Goal: Task Accomplishment & Management: Manage account settings

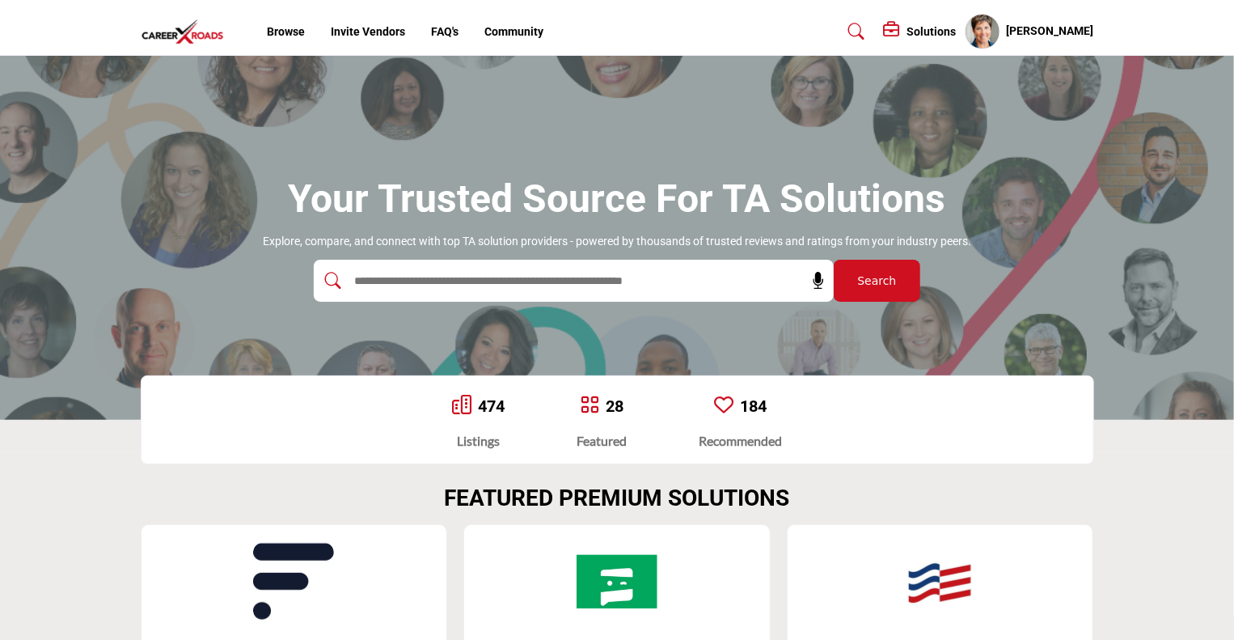
click at [1053, 35] on h5 "[PERSON_NAME]" at bounding box center [1050, 31] width 87 height 16
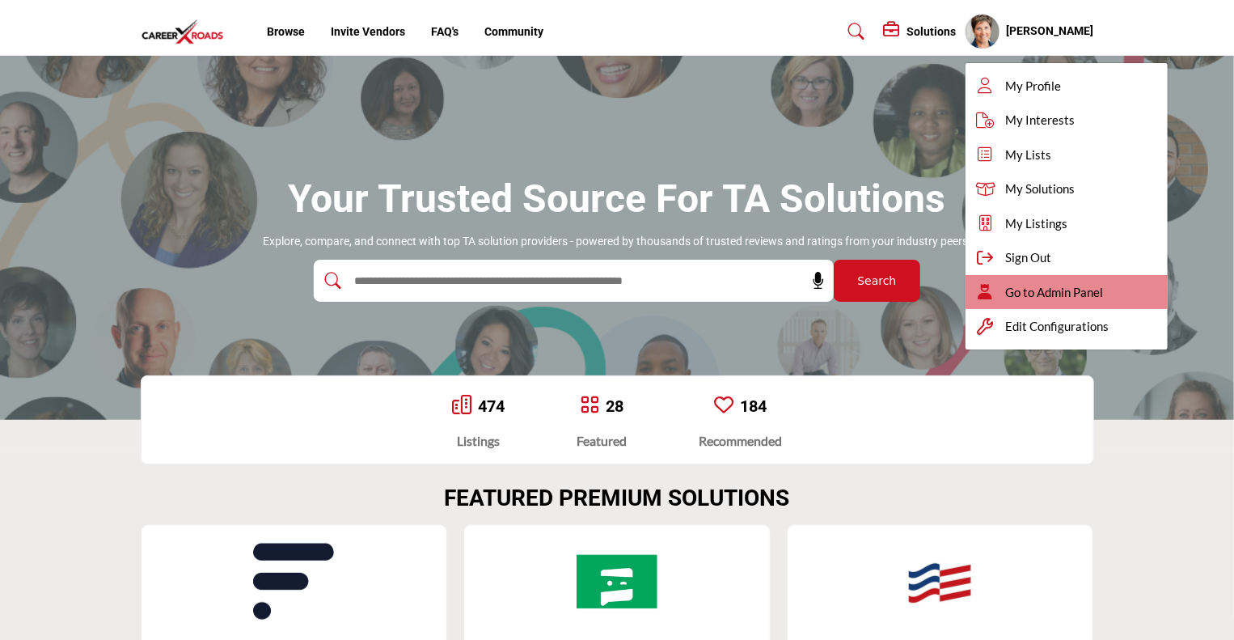
click at [1055, 289] on span "Go to Admin Panel" at bounding box center [1055, 292] width 98 height 19
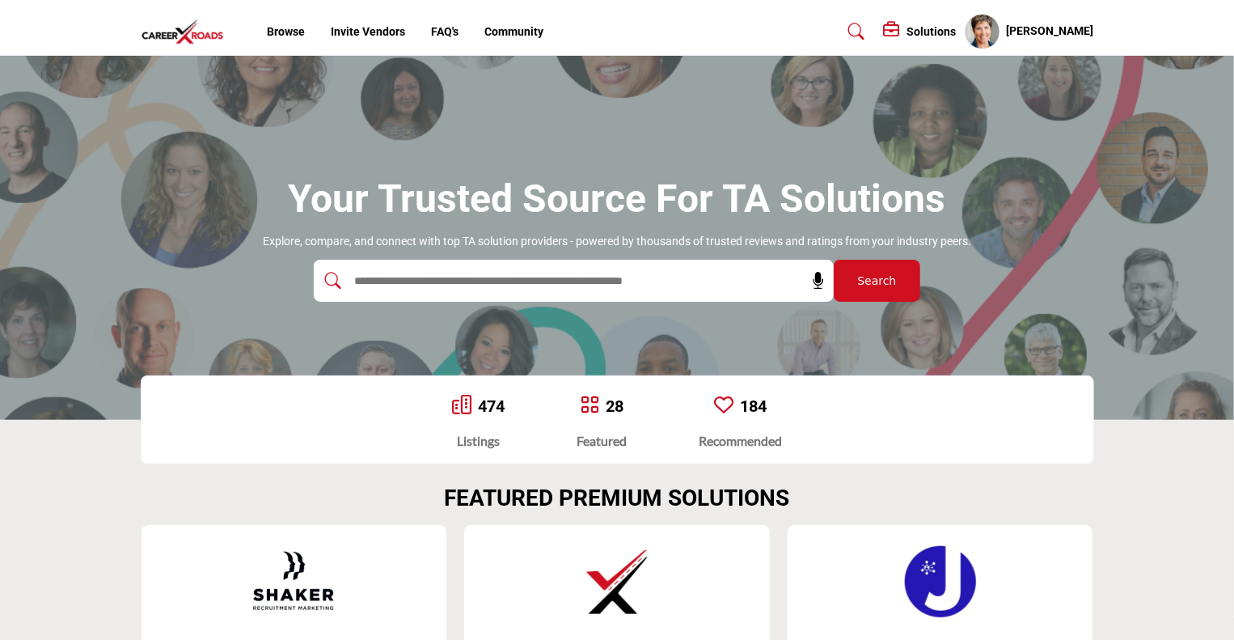
click at [493, 283] on input "text" at bounding box center [539, 281] width 386 height 24
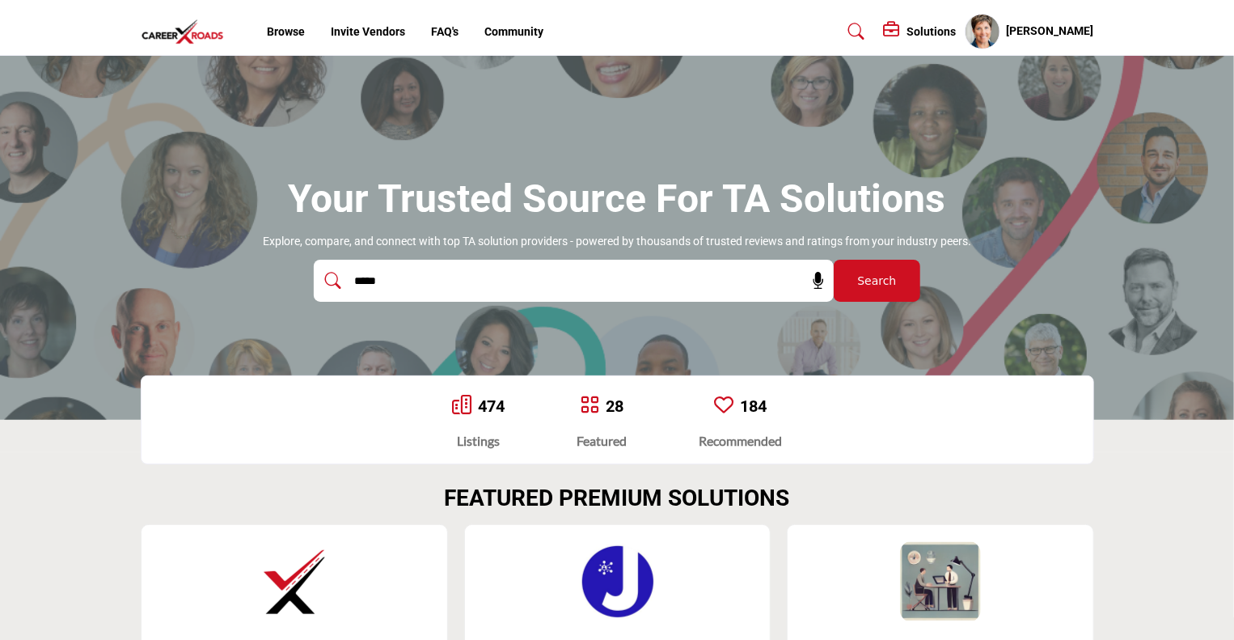
type input "*****"
click at [834, 260] on button "Search" at bounding box center [877, 281] width 87 height 42
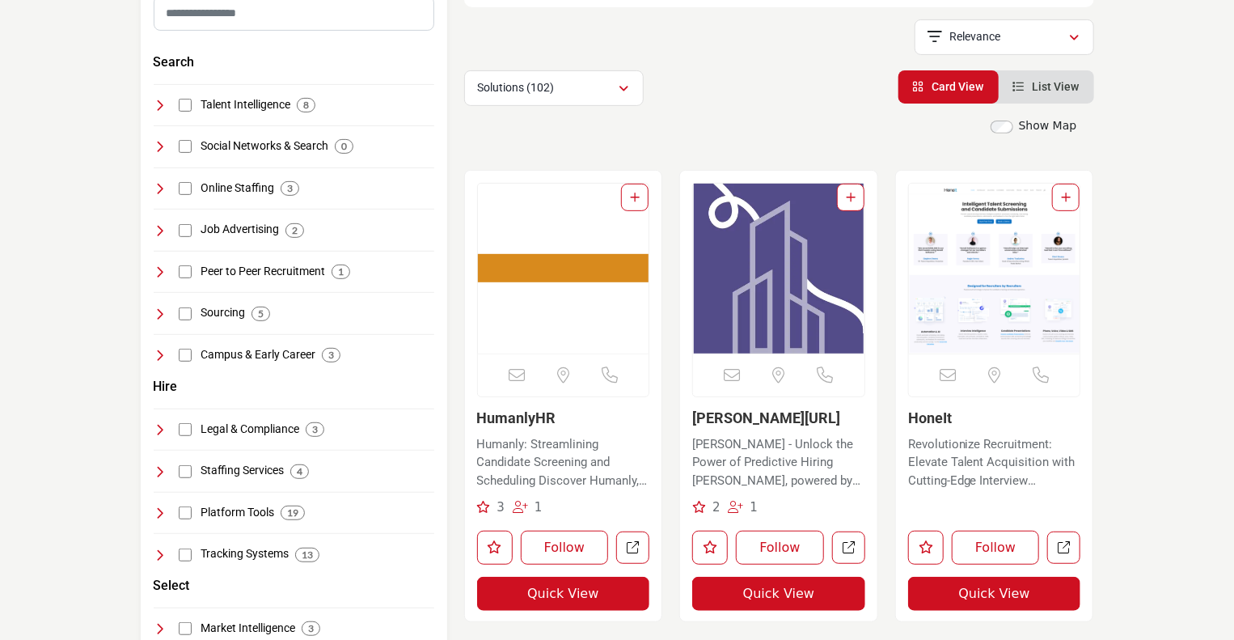
scroll to position [291, 0]
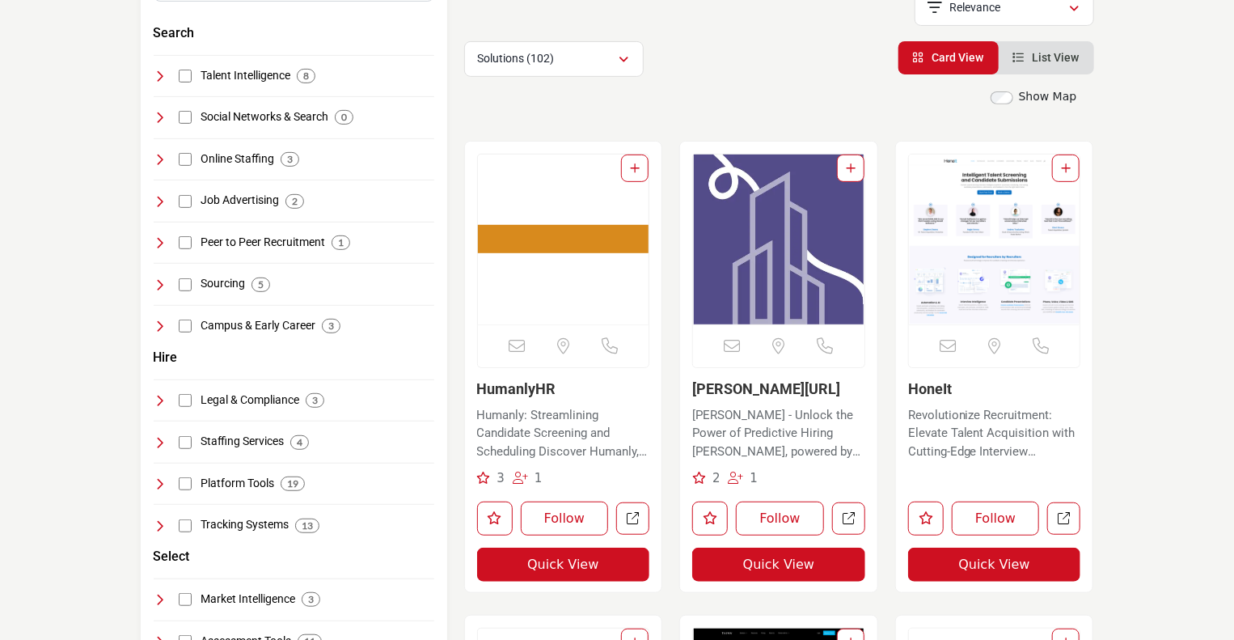
click at [556, 265] on img "Open Listing in new tab" at bounding box center [563, 240] width 171 height 170
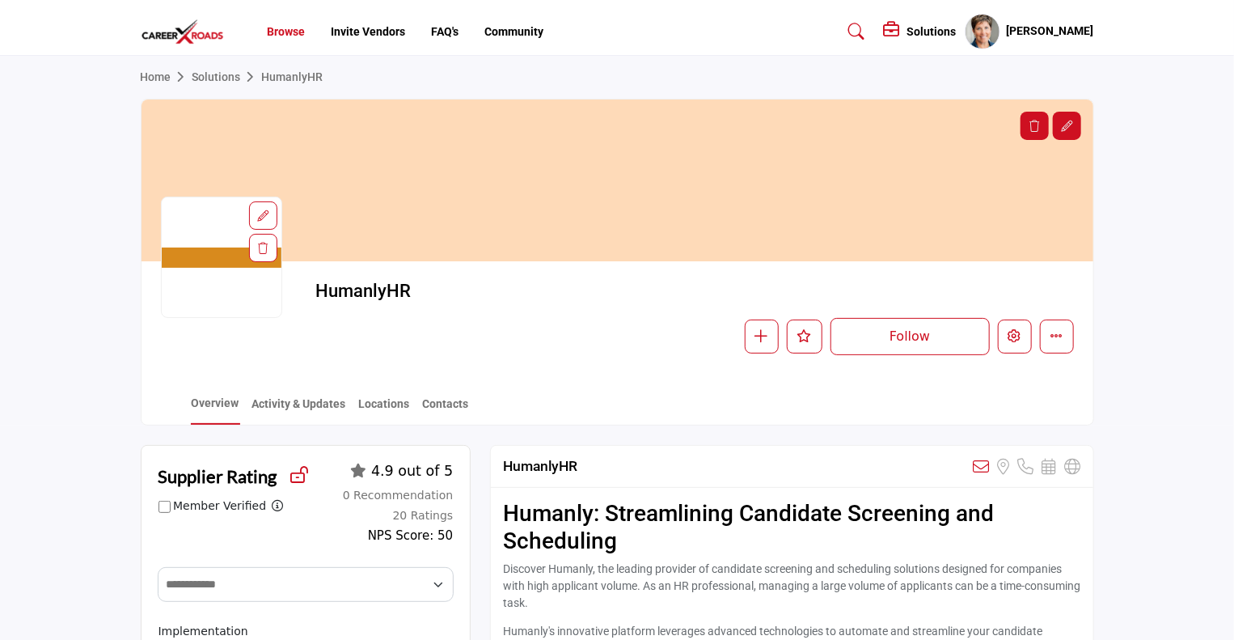
click at [272, 30] on link "Browse" at bounding box center [286, 31] width 38 height 13
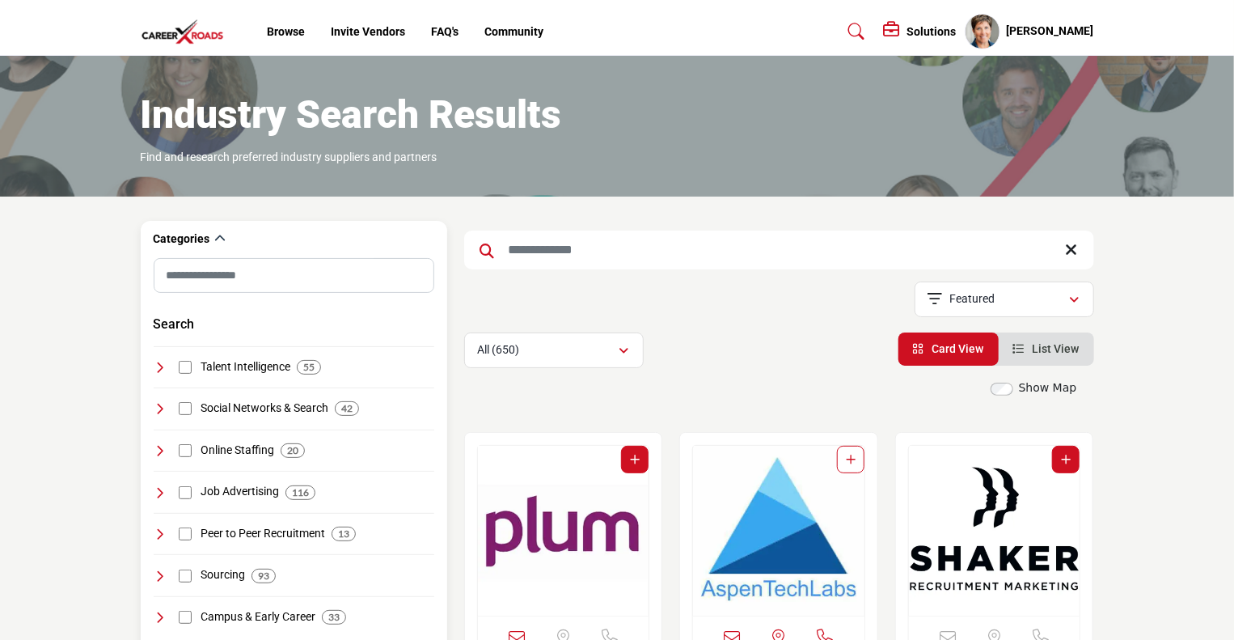
click at [159, 363] on icon at bounding box center [160, 367] width 13 height 13
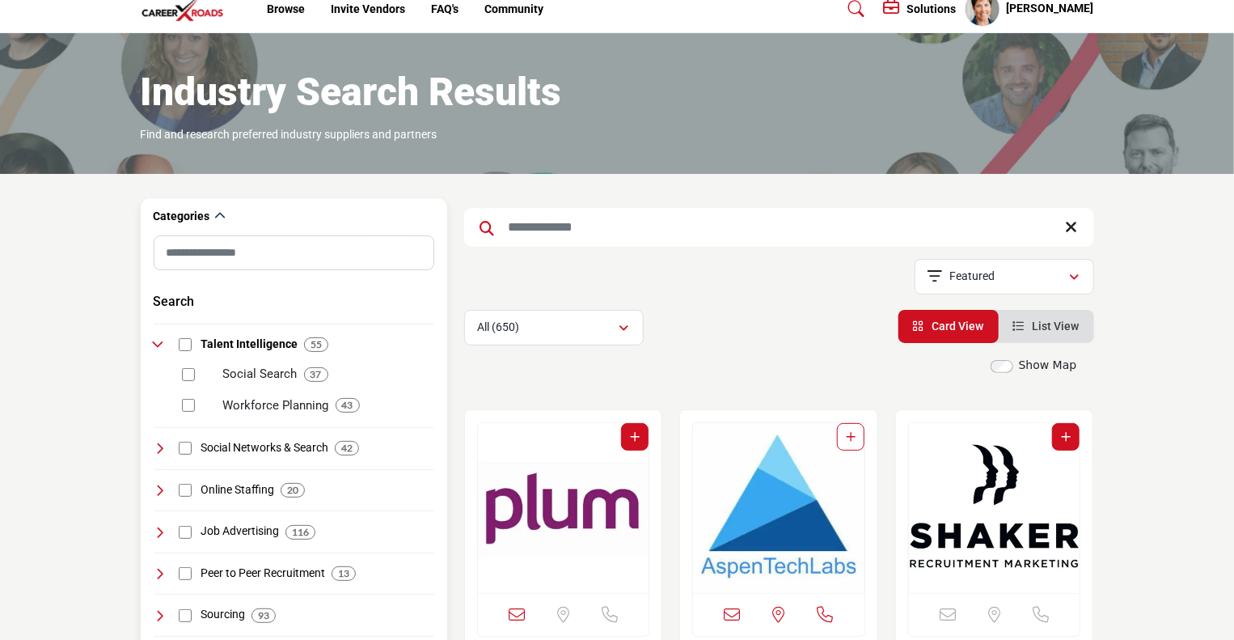
scroll to position [25, 0]
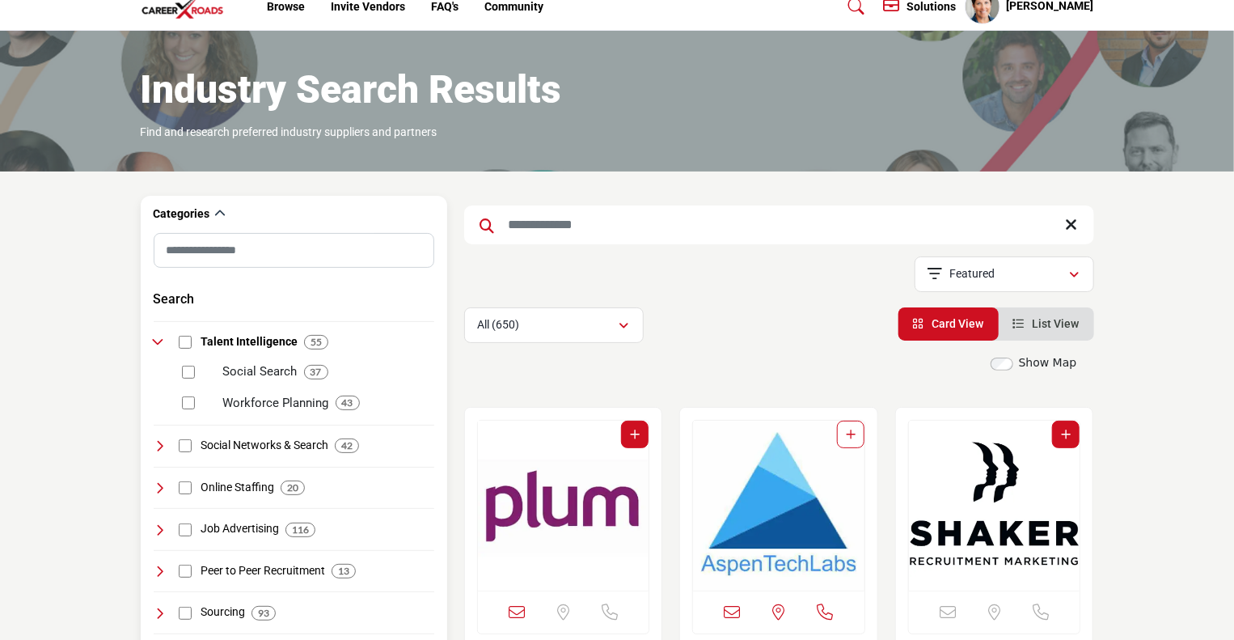
click at [155, 442] on icon at bounding box center [160, 445] width 13 height 13
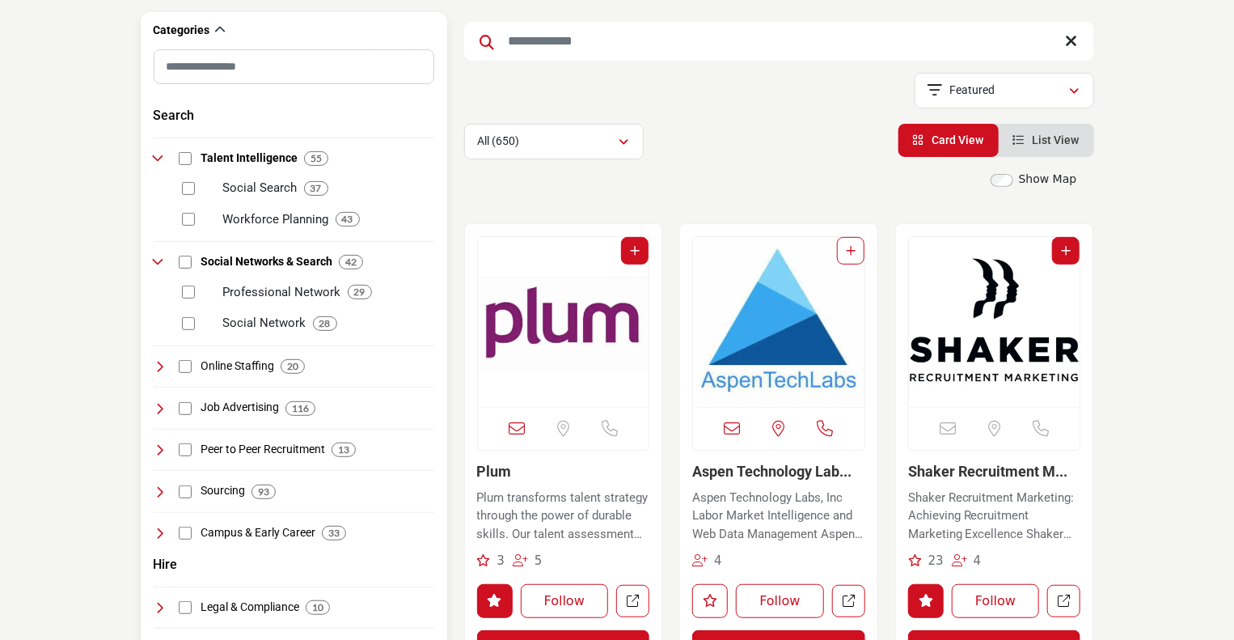
scroll to position [239, 0]
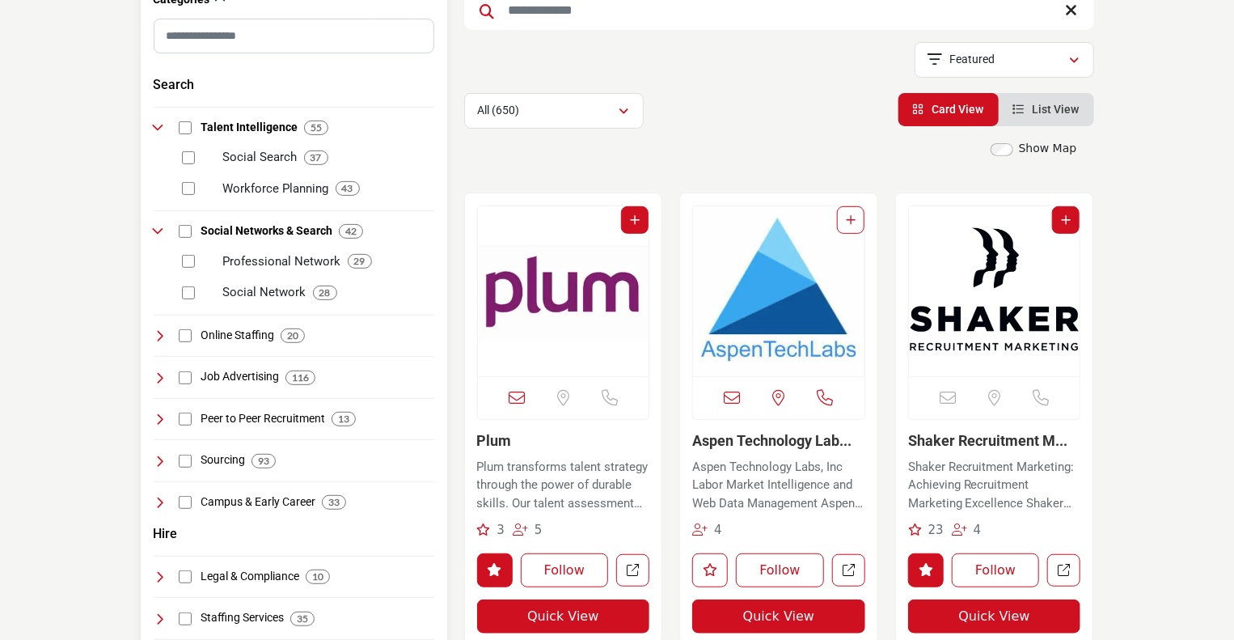
click at [159, 337] on icon at bounding box center [160, 335] width 13 height 13
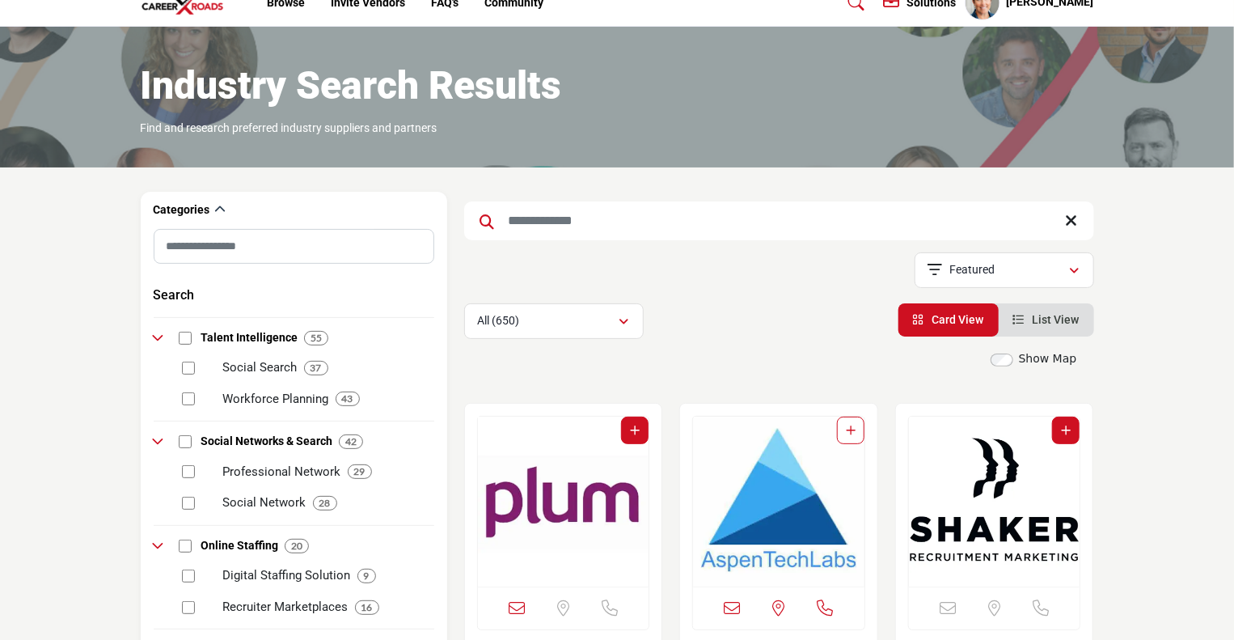
scroll to position [0, 0]
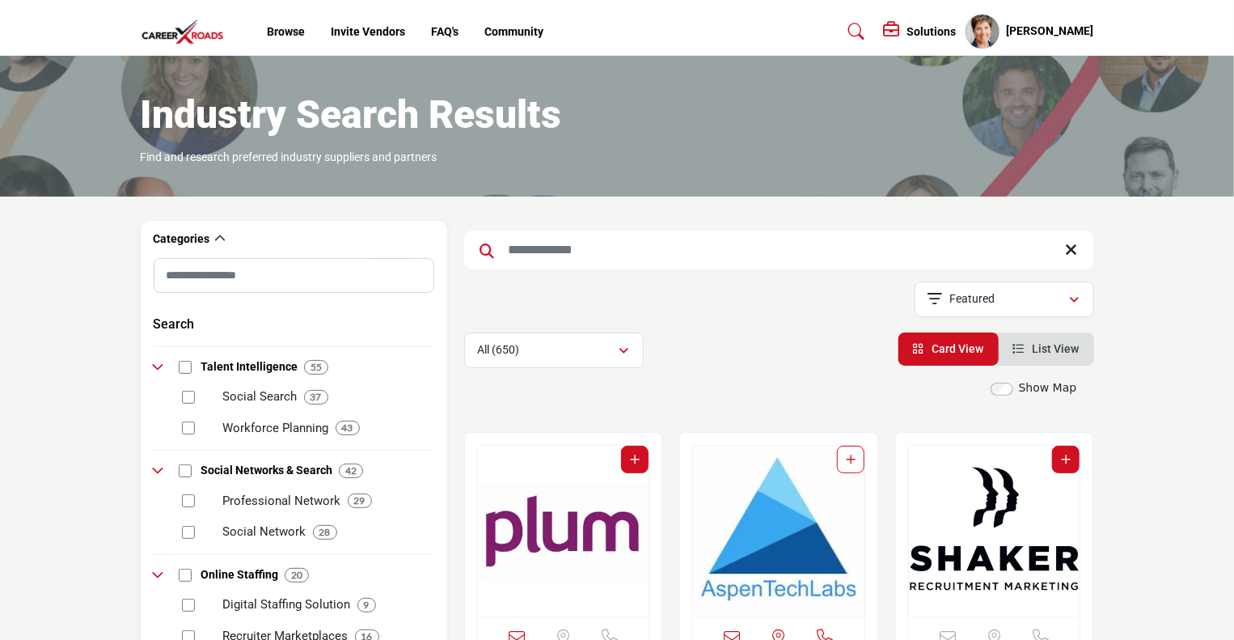
click at [944, 25] on h5 "Solutions" at bounding box center [932, 31] width 49 height 15
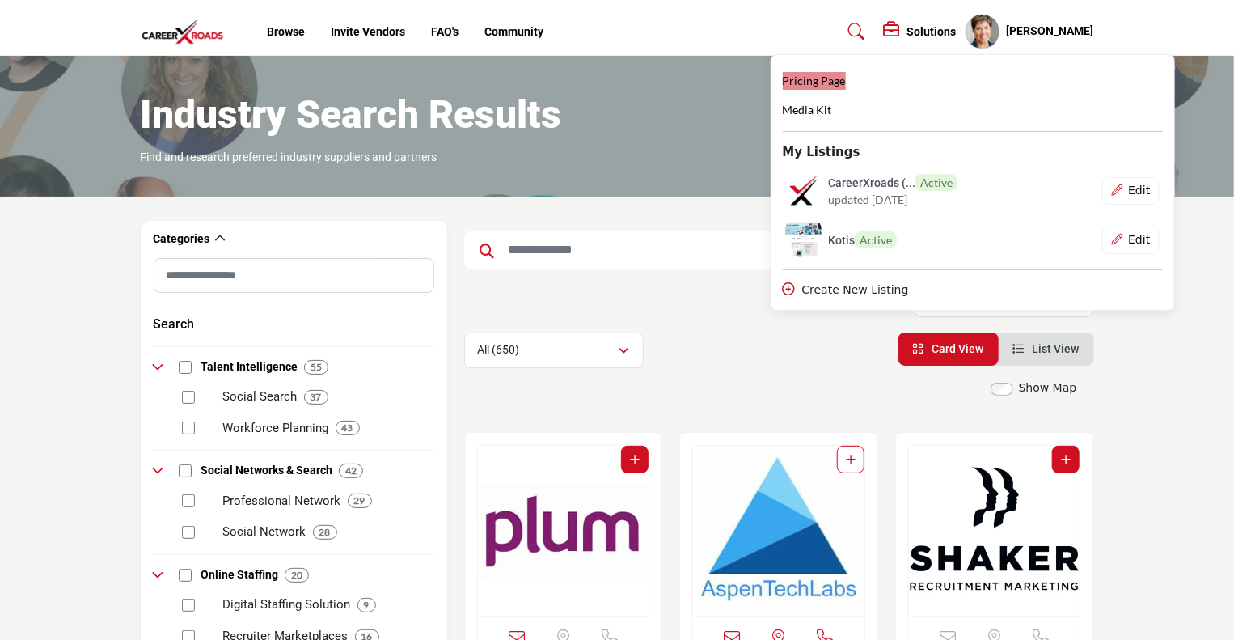
click at [846, 79] on span "Pricing Page" at bounding box center [814, 81] width 63 height 14
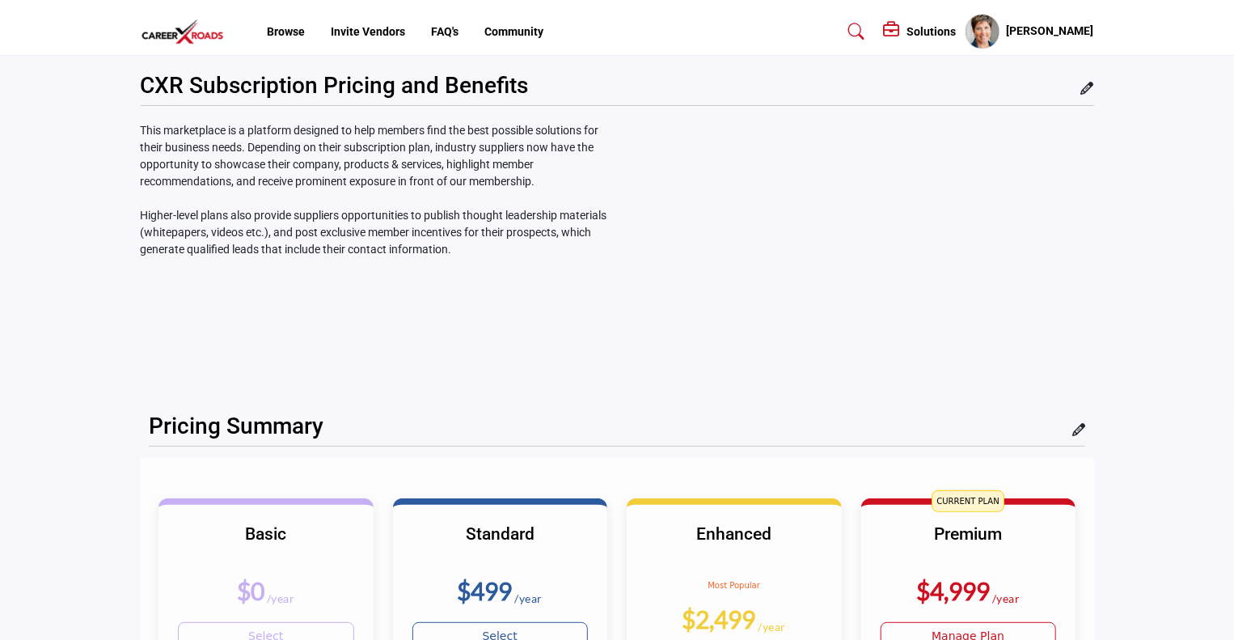
click at [951, 28] on h5 "Solutions" at bounding box center [932, 31] width 49 height 15
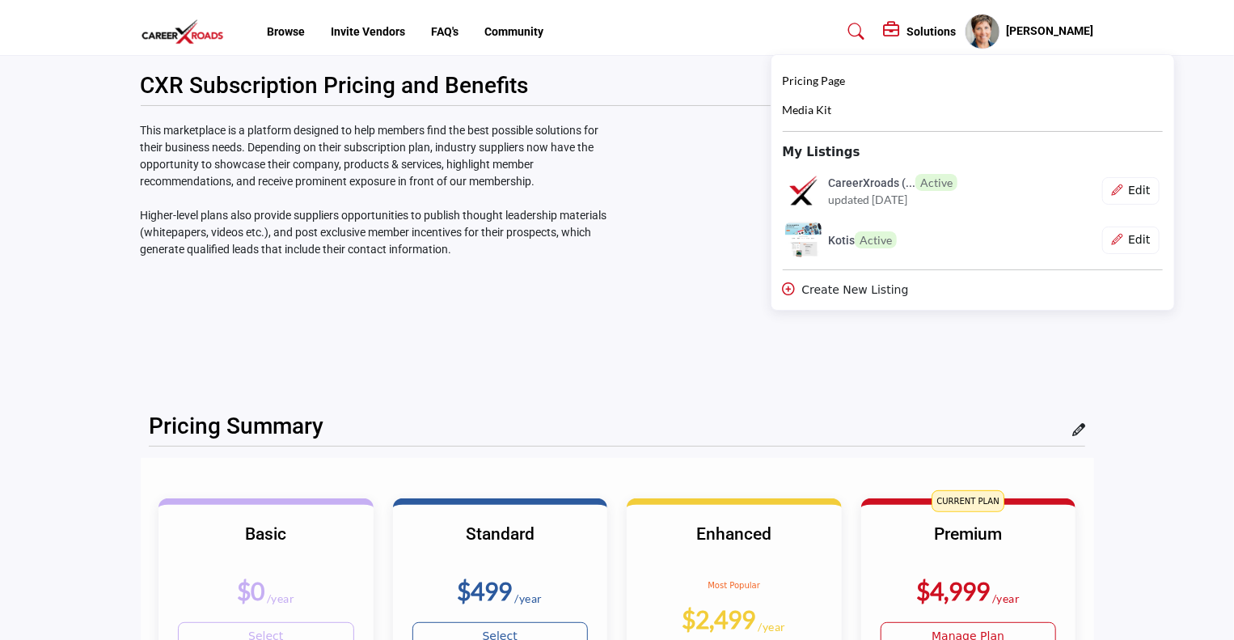
click at [1059, 32] on h5 "[PERSON_NAME]" at bounding box center [1050, 31] width 87 height 16
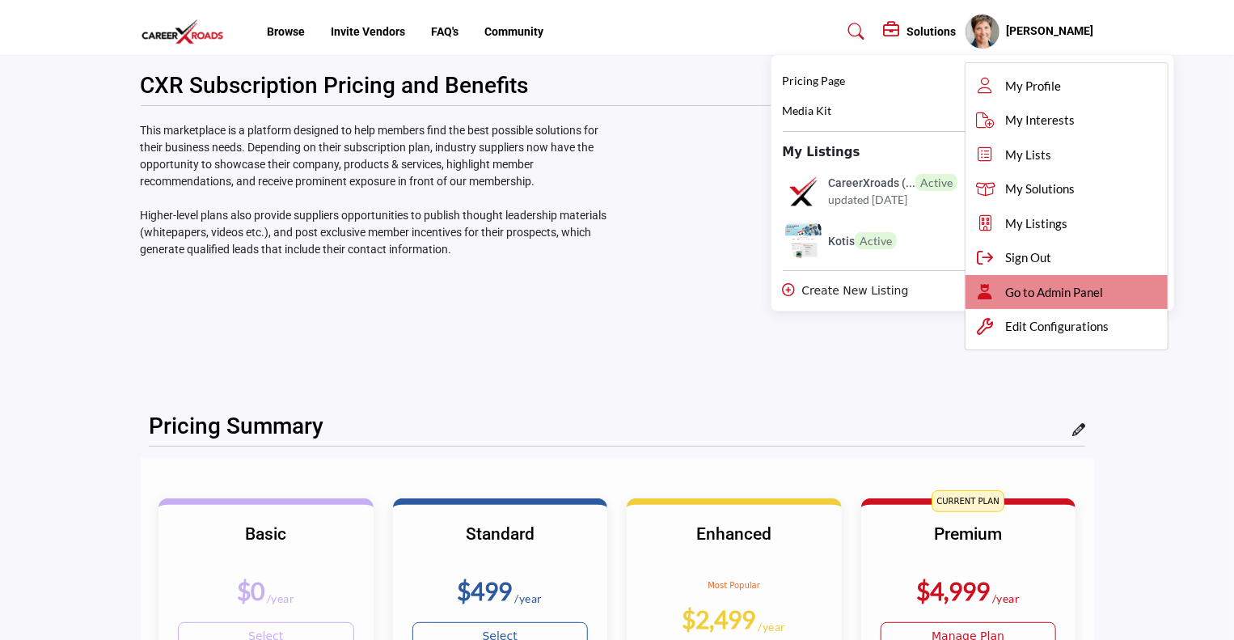
click at [1024, 290] on div "Go to Admin Panel" at bounding box center [1067, 292] width 202 height 35
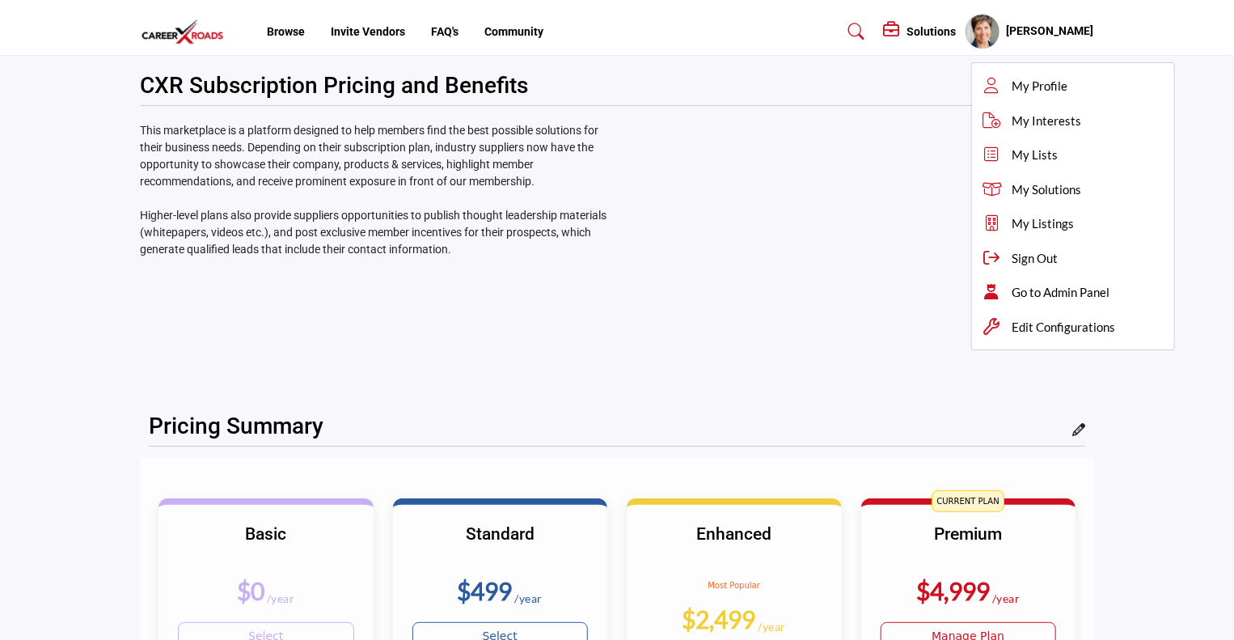
click at [857, 29] on icon at bounding box center [857, 31] width 16 height 16
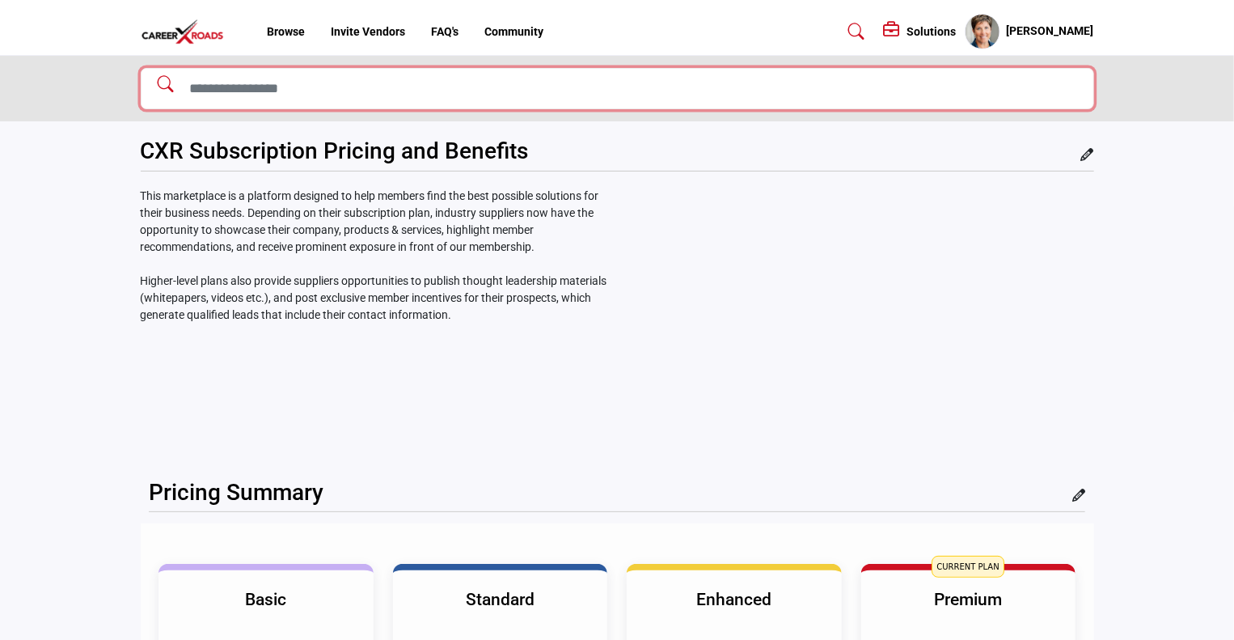
click at [554, 83] on input "Search Solutions" at bounding box center [618, 88] width 954 height 41
type input "*******"
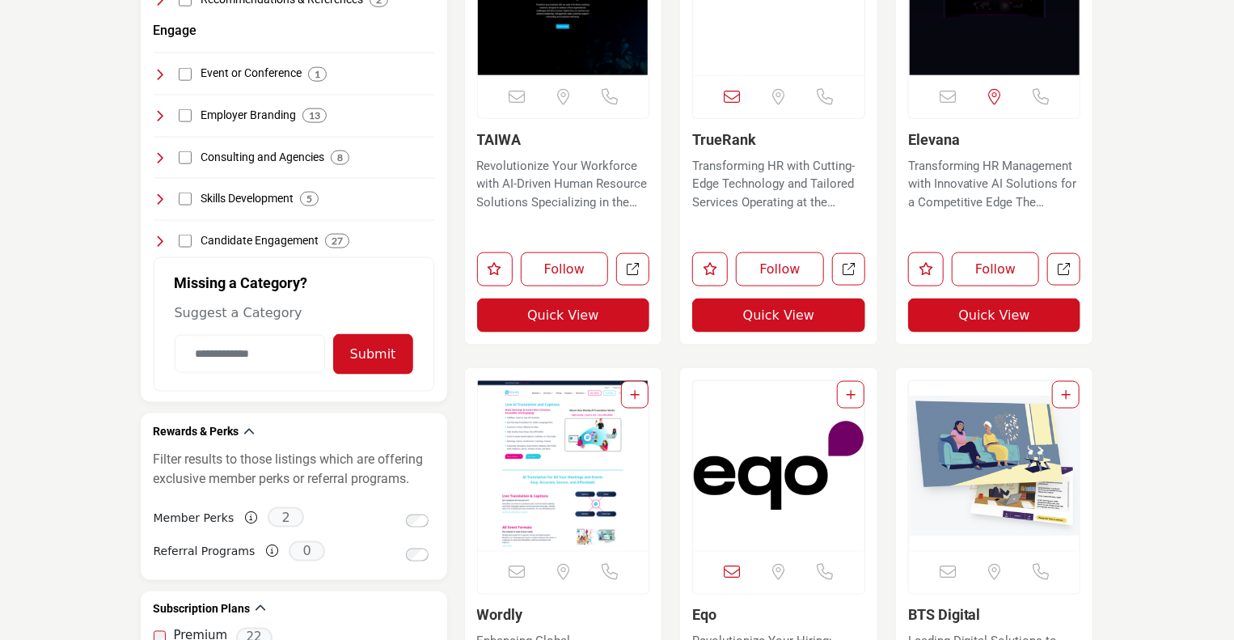
scroll to position [285, 0]
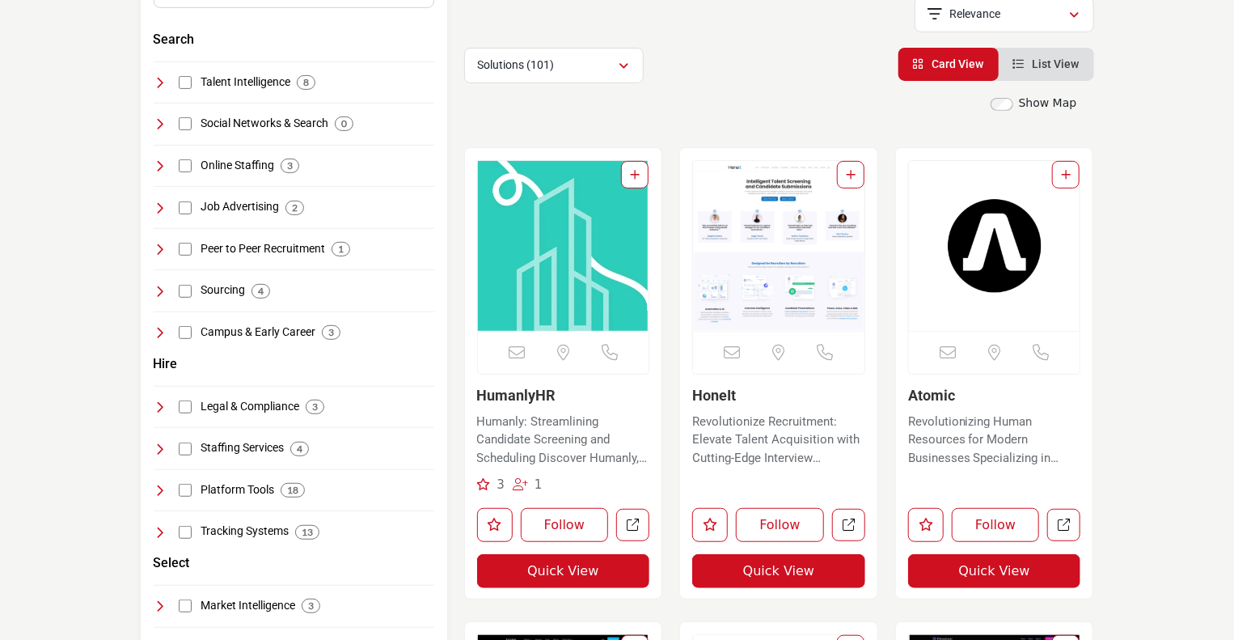
click at [576, 252] on img "Open Listing in new tab" at bounding box center [563, 246] width 171 height 170
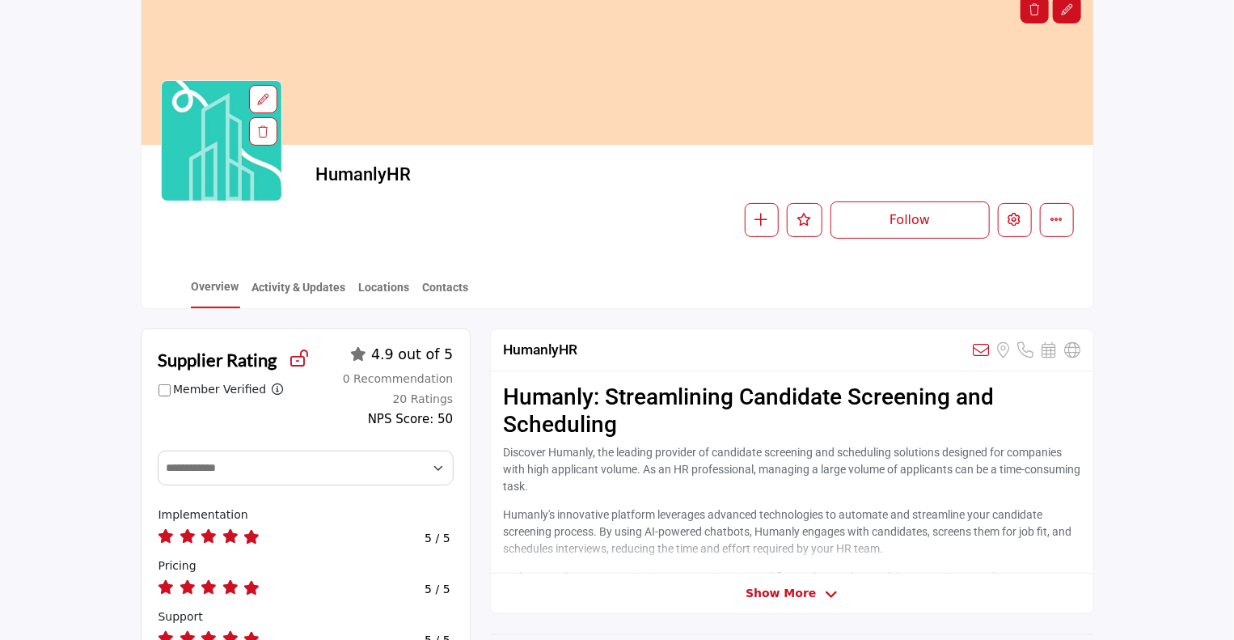
scroll to position [119, 0]
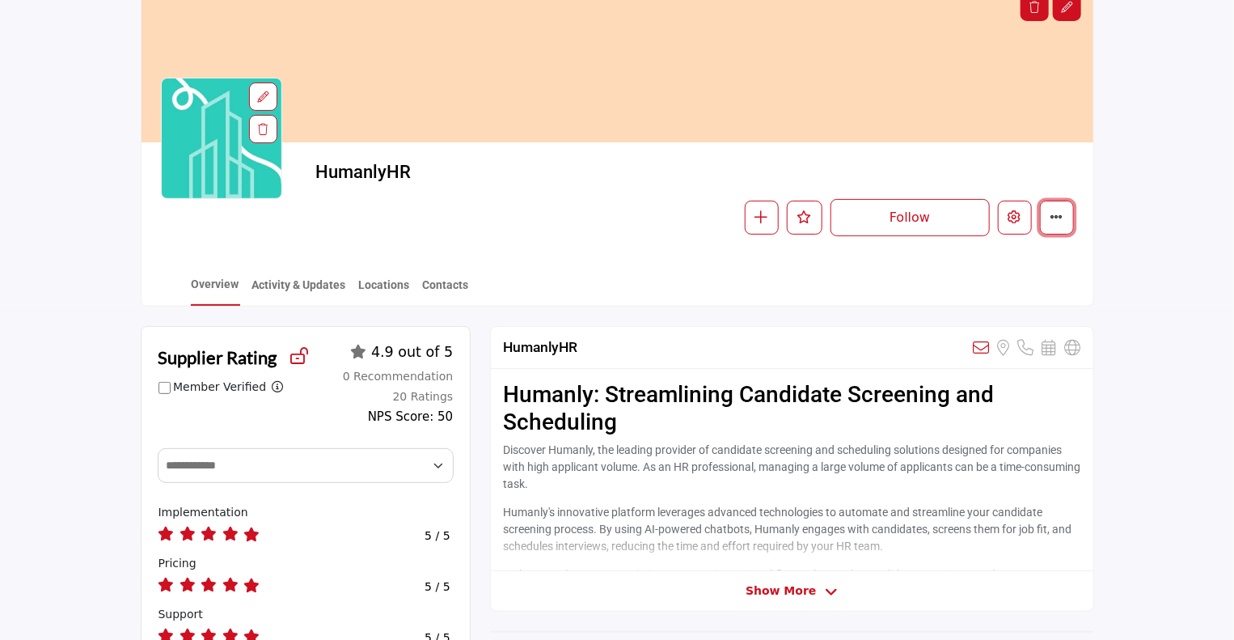
click at [1068, 214] on button "More details" at bounding box center [1057, 218] width 34 height 34
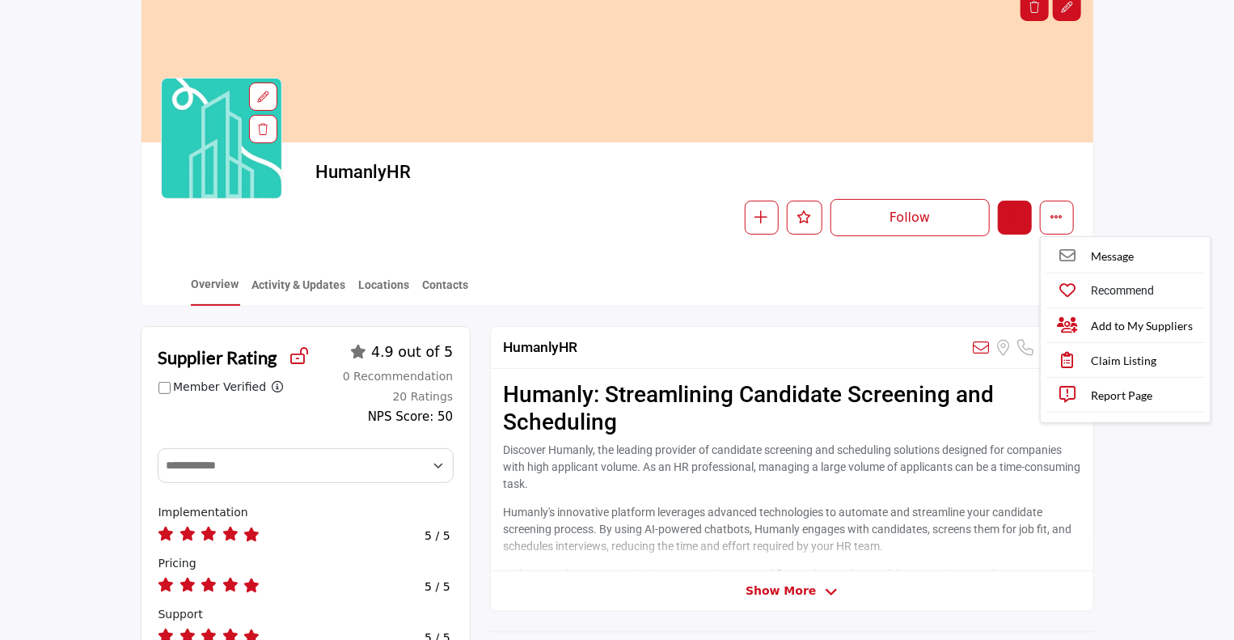
click at [1019, 221] on icon "Edit company" at bounding box center [1015, 216] width 13 height 13
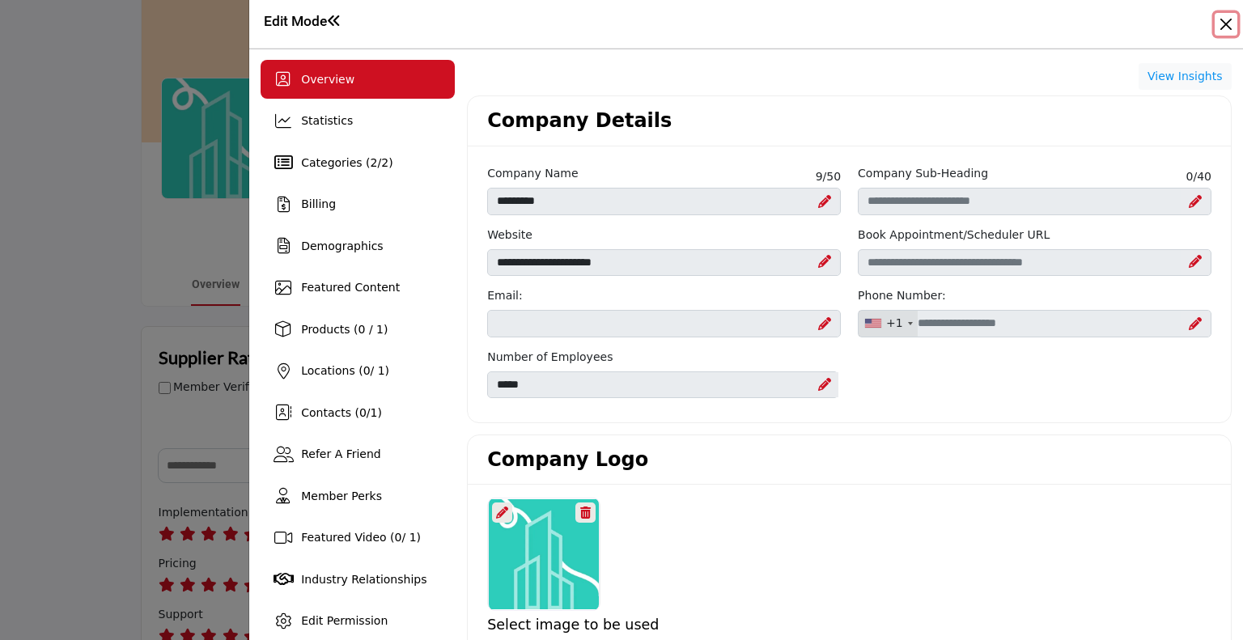
click at [1225, 19] on button "Close" at bounding box center [1225, 24] width 23 height 23
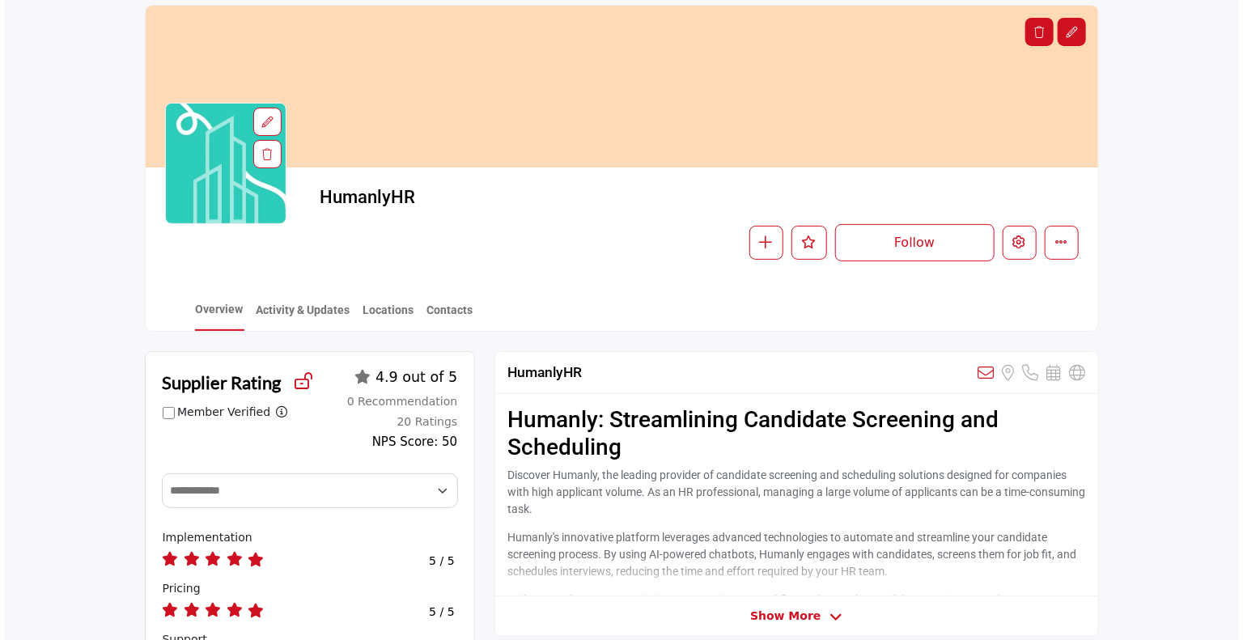
scroll to position [94, 0]
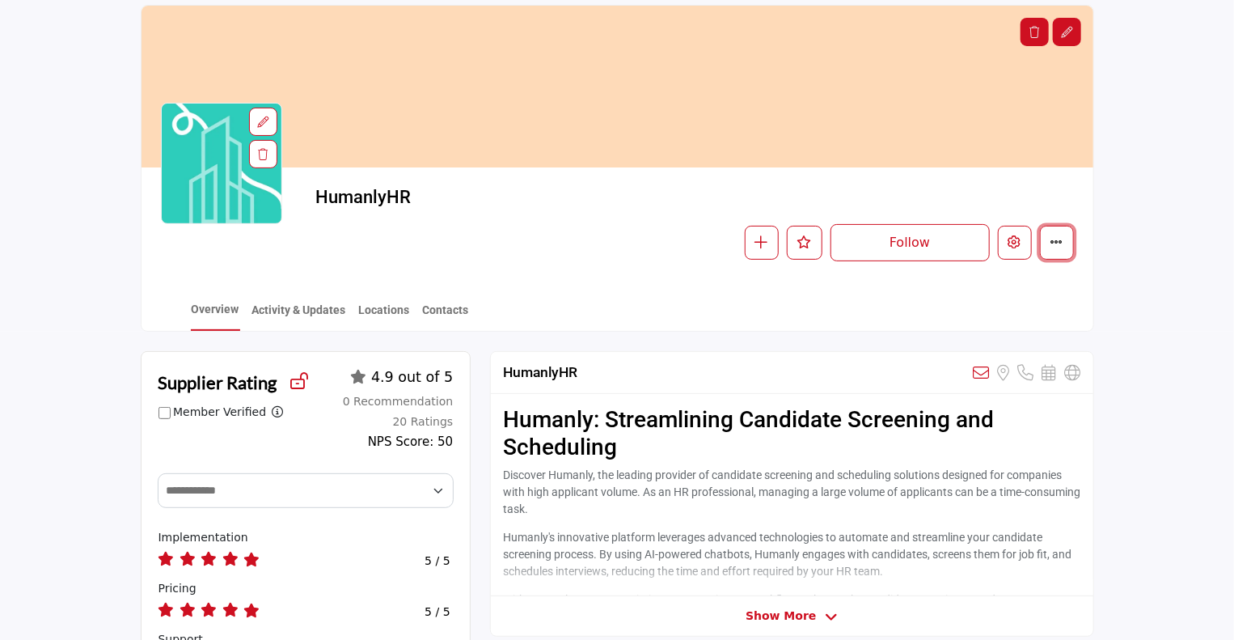
click at [1055, 240] on icon "More details" at bounding box center [1057, 241] width 13 height 13
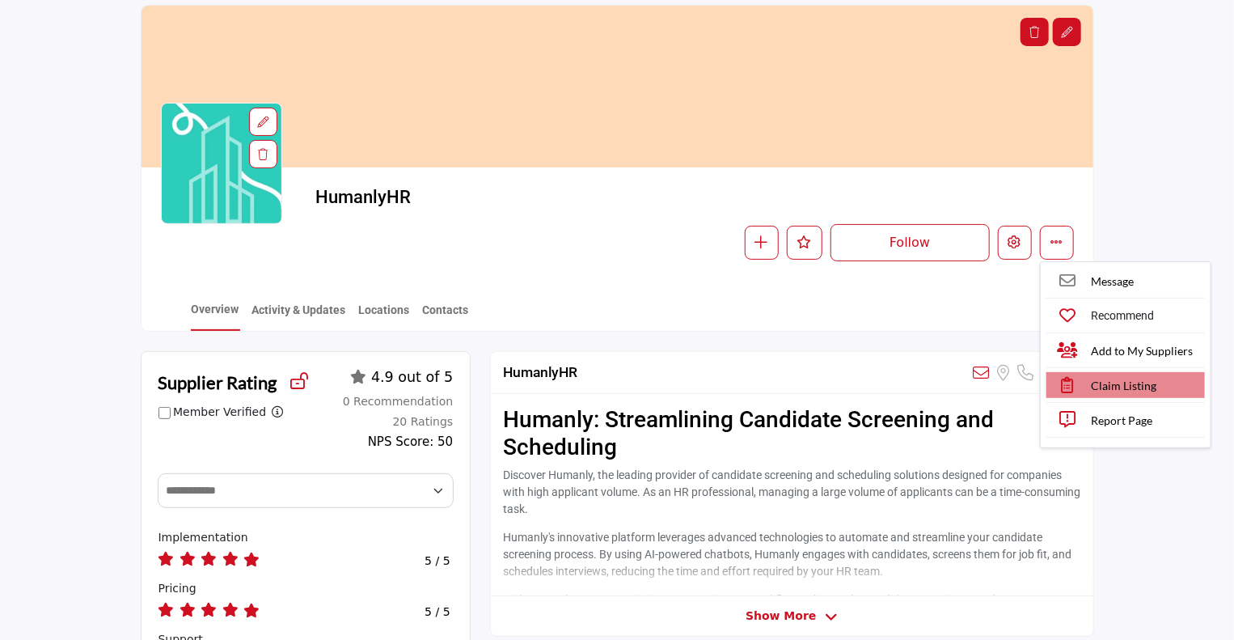
click at [1114, 388] on span "Claim Listing" at bounding box center [1125, 385] width 66 height 17
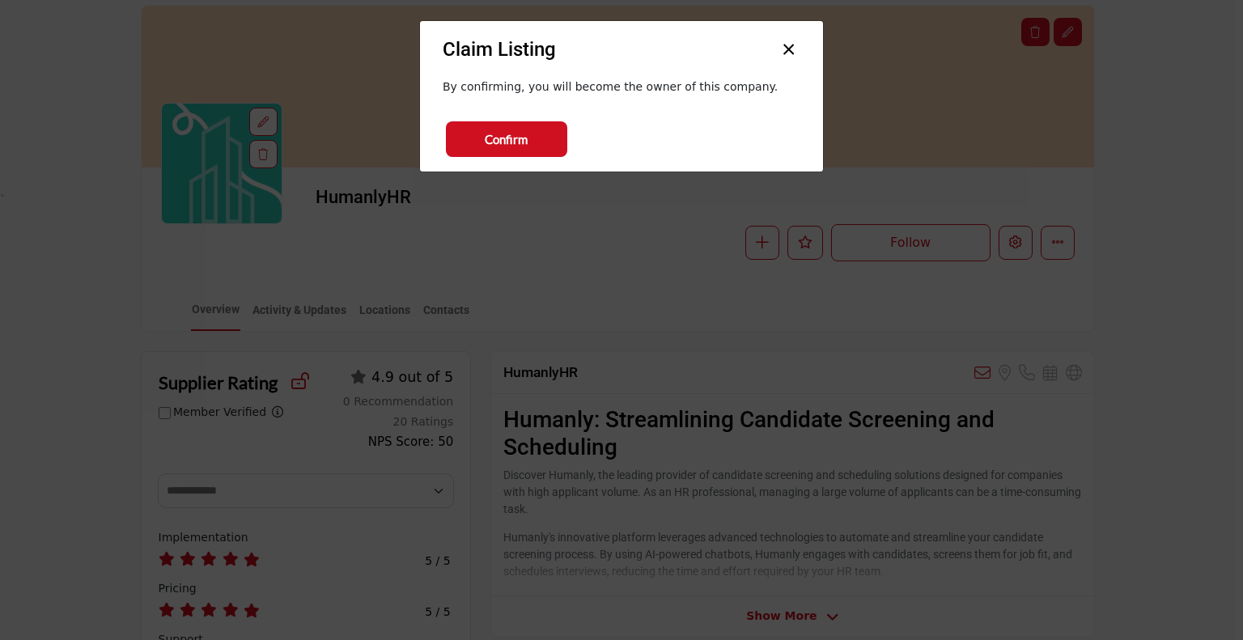
click at [788, 48] on button "×" at bounding box center [788, 47] width 23 height 31
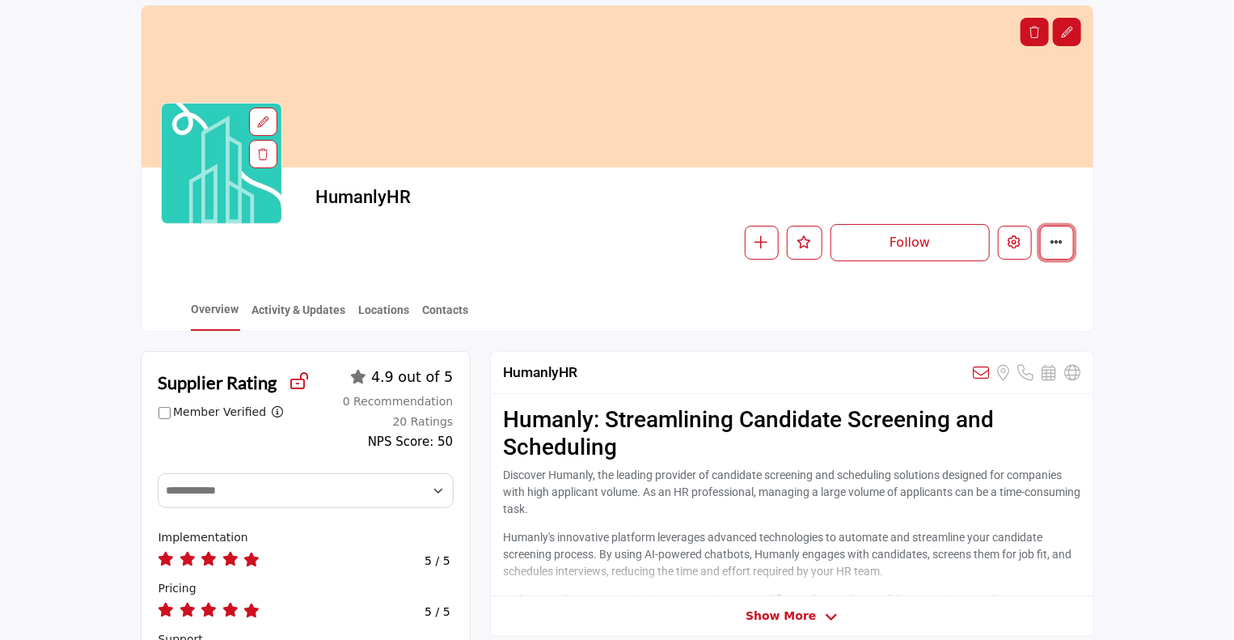
click at [1056, 245] on icon "More details" at bounding box center [1057, 241] width 13 height 13
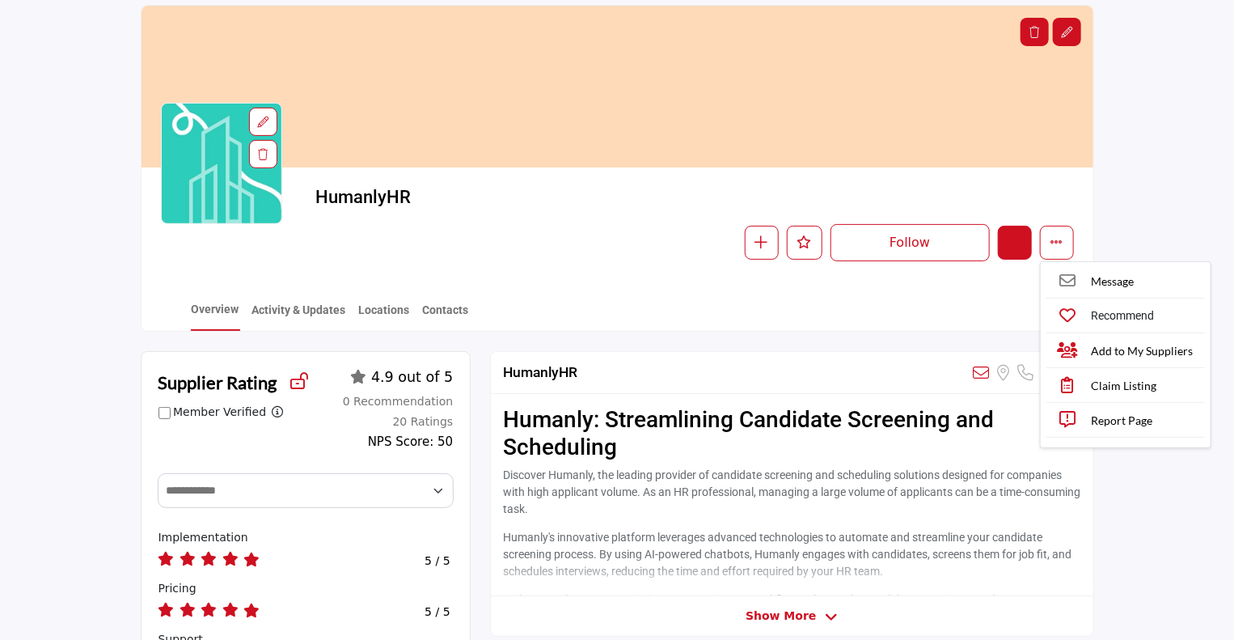
click at [1019, 245] on icon "Edit company" at bounding box center [1015, 241] width 13 height 13
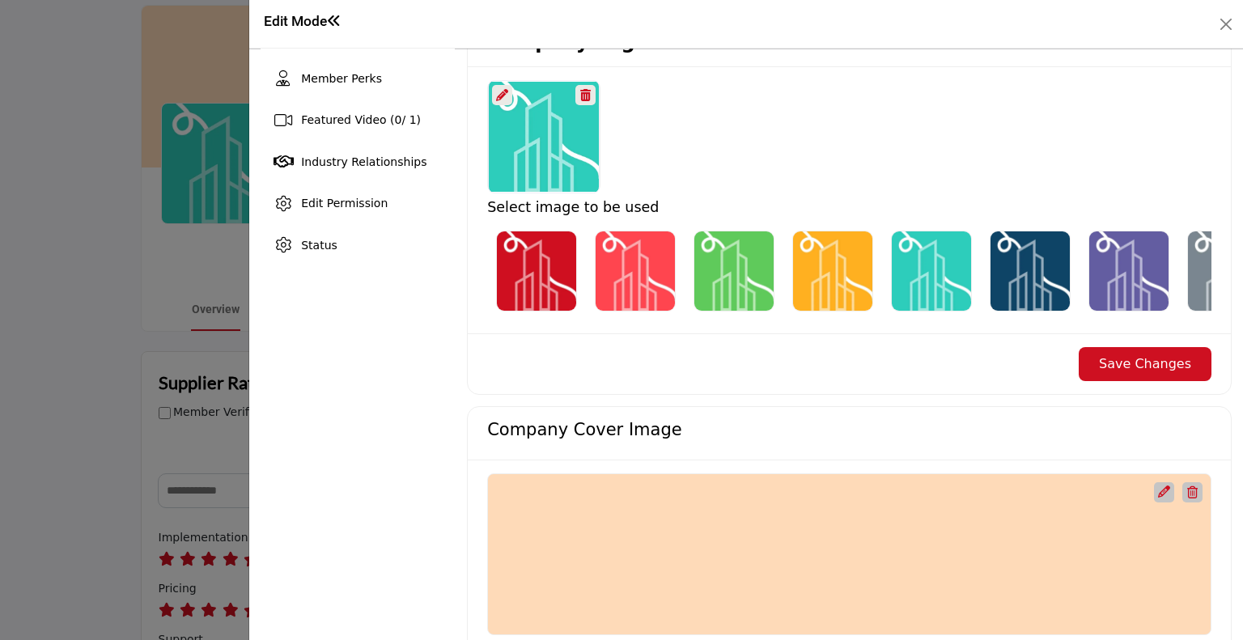
scroll to position [427, 0]
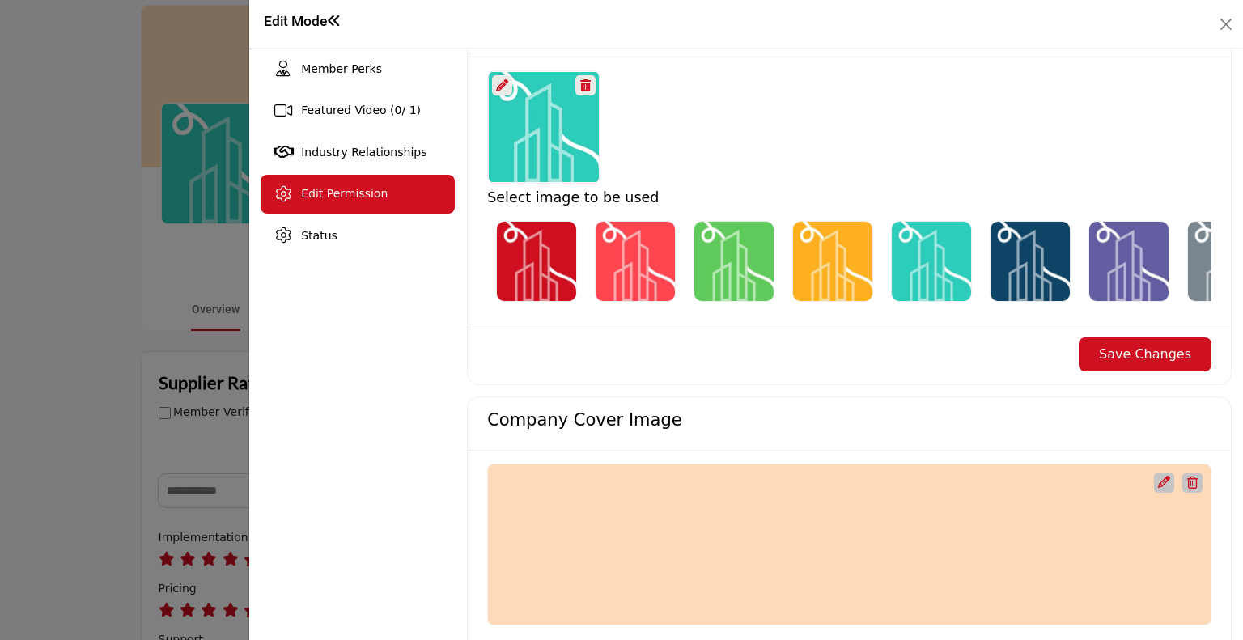
click at [341, 199] on div "Edit Permission" at bounding box center [344, 193] width 87 height 17
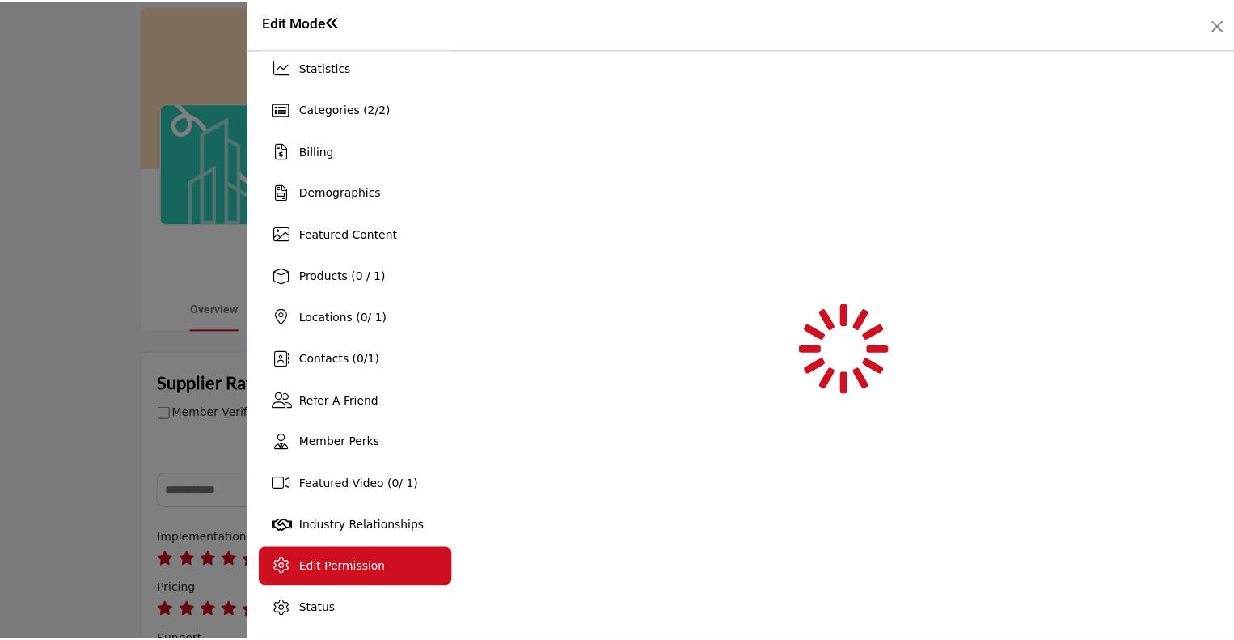
scroll to position [53, 0]
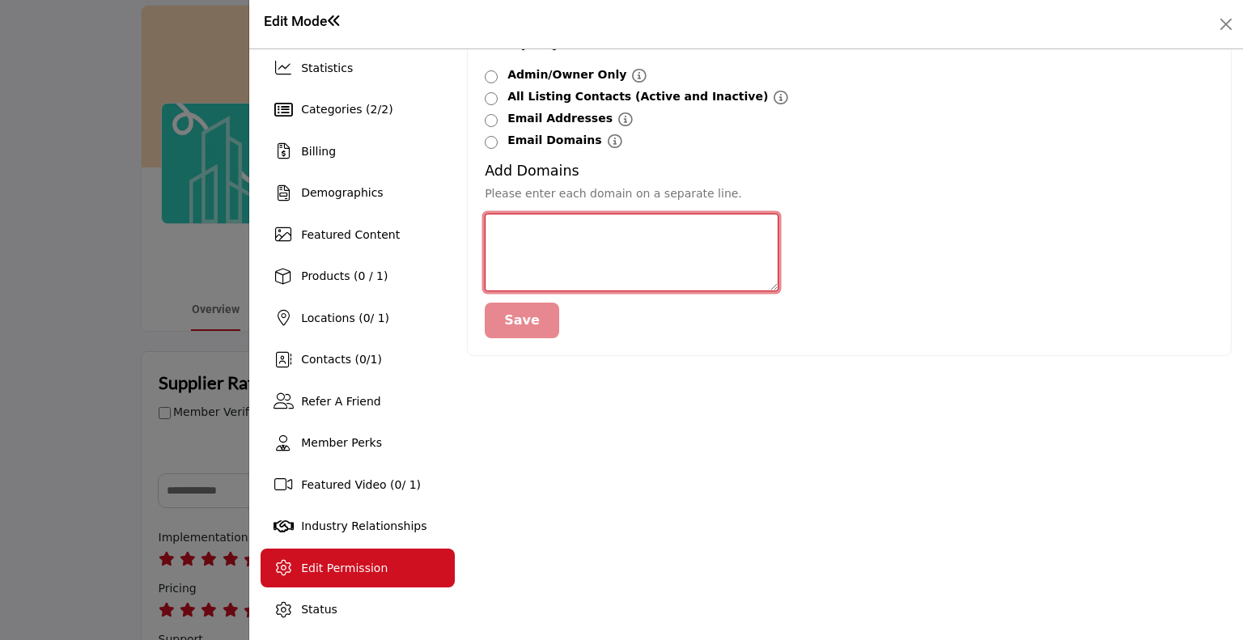
click at [603, 239] on textarea at bounding box center [632, 253] width 294 height 78
type textarea "********"
type textarea "**********"
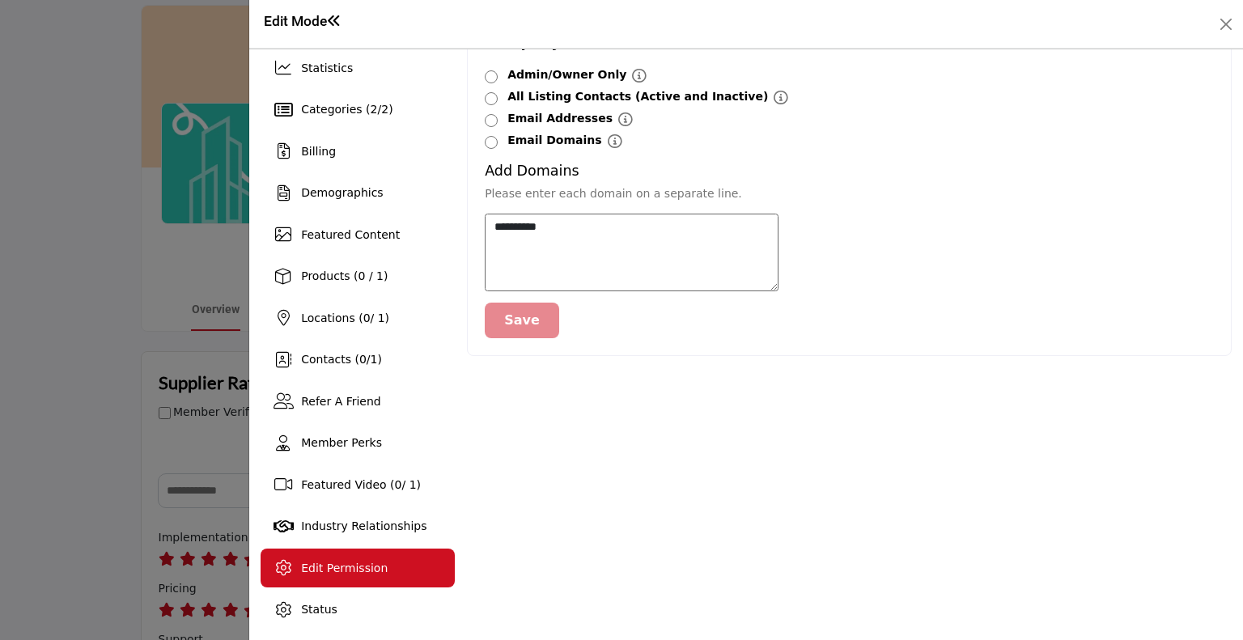
click at [519, 324] on button "Save" at bounding box center [522, 321] width 74 height 36
click at [1224, 18] on button "Close" at bounding box center [1225, 24] width 23 height 23
